Goal: Navigation & Orientation: Go to known website

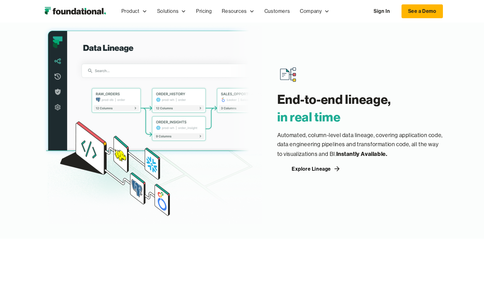
scroll to position [657, 0]
